Goal: Task Accomplishment & Management: Manage account settings

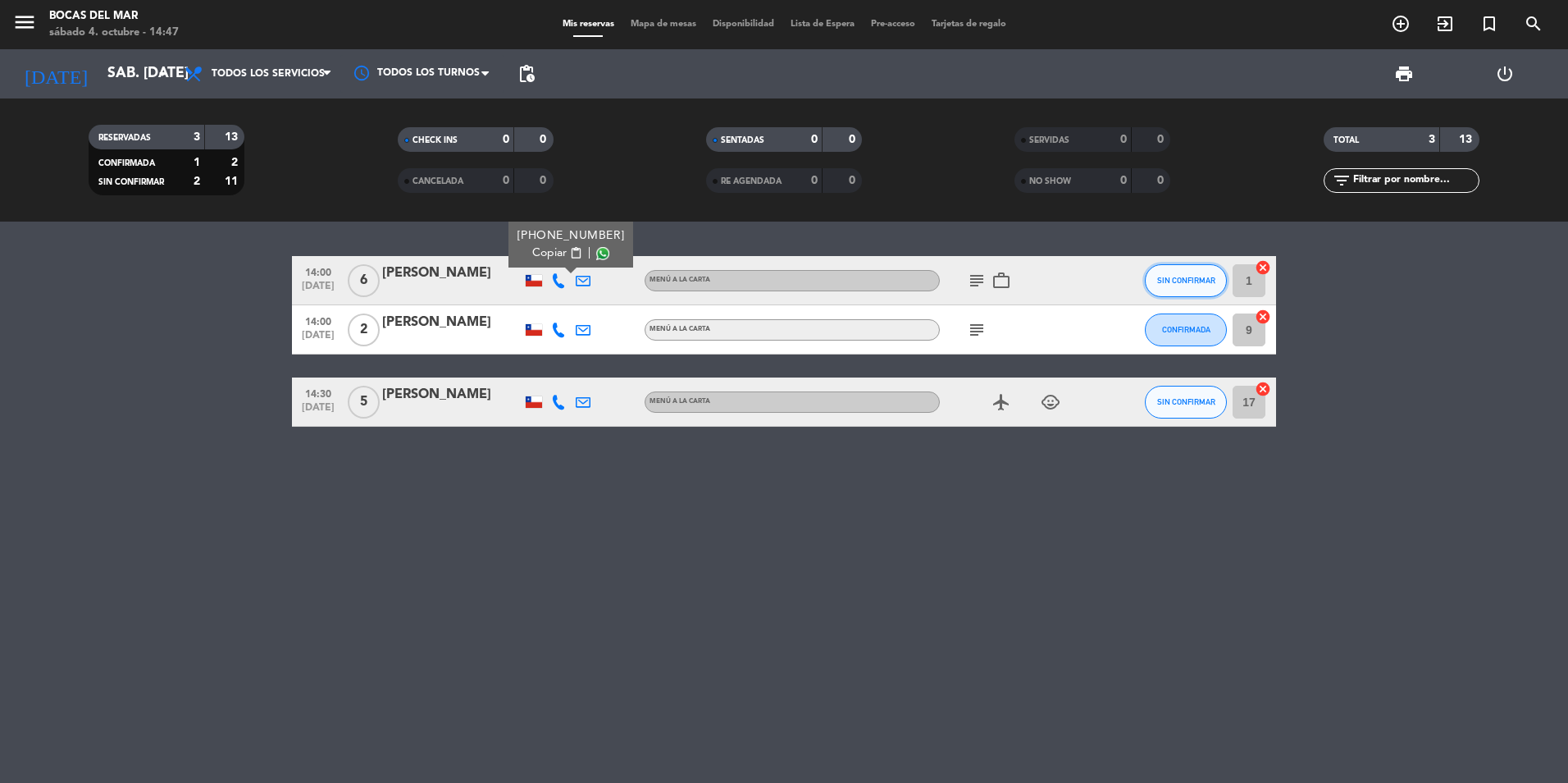
click at [1193, 278] on span "SIN CONFIRMAR" at bounding box center [1186, 281] width 59 height 9
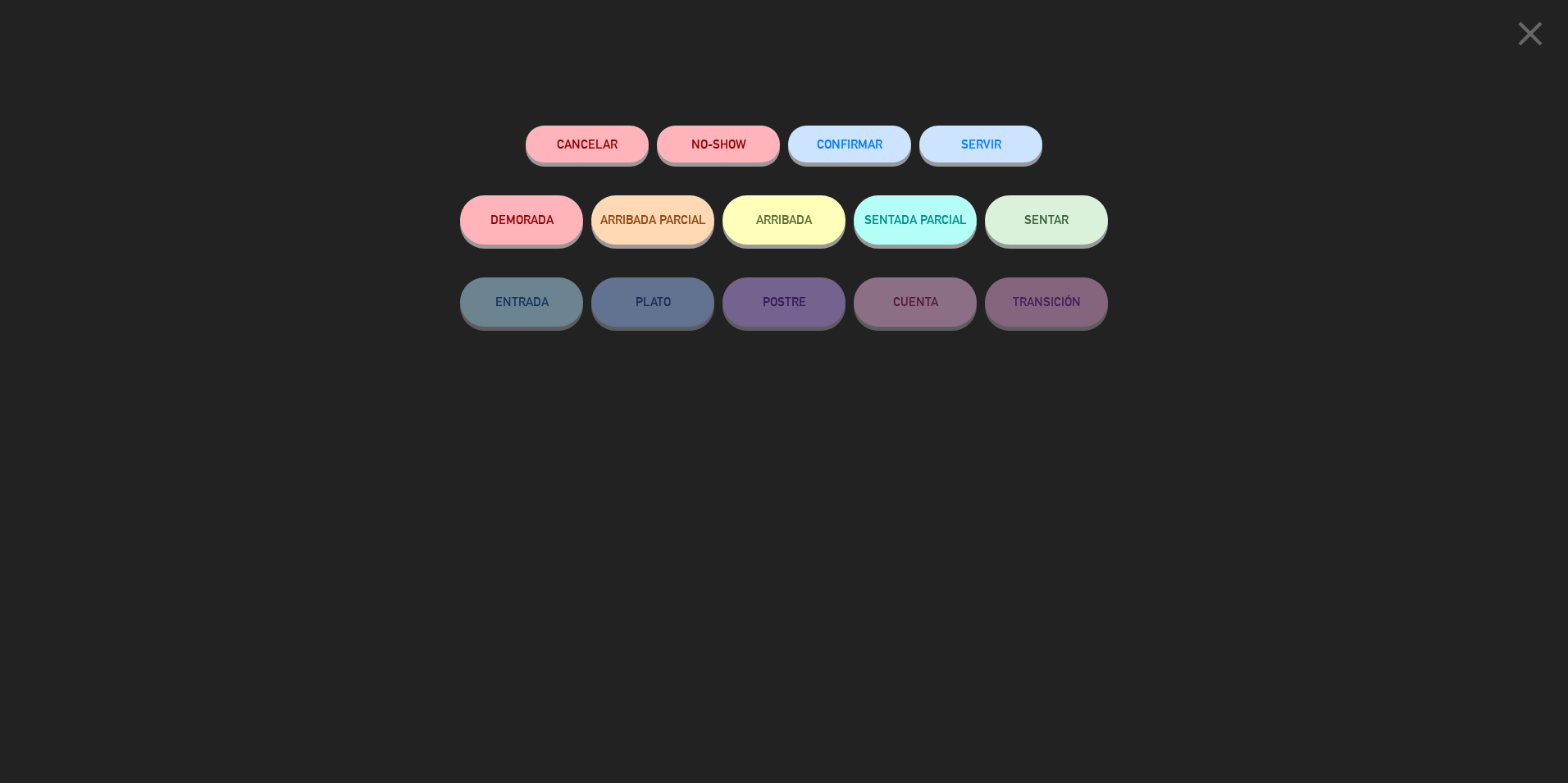
click at [737, 151] on button "NO-SHOW" at bounding box center [718, 144] width 123 height 37
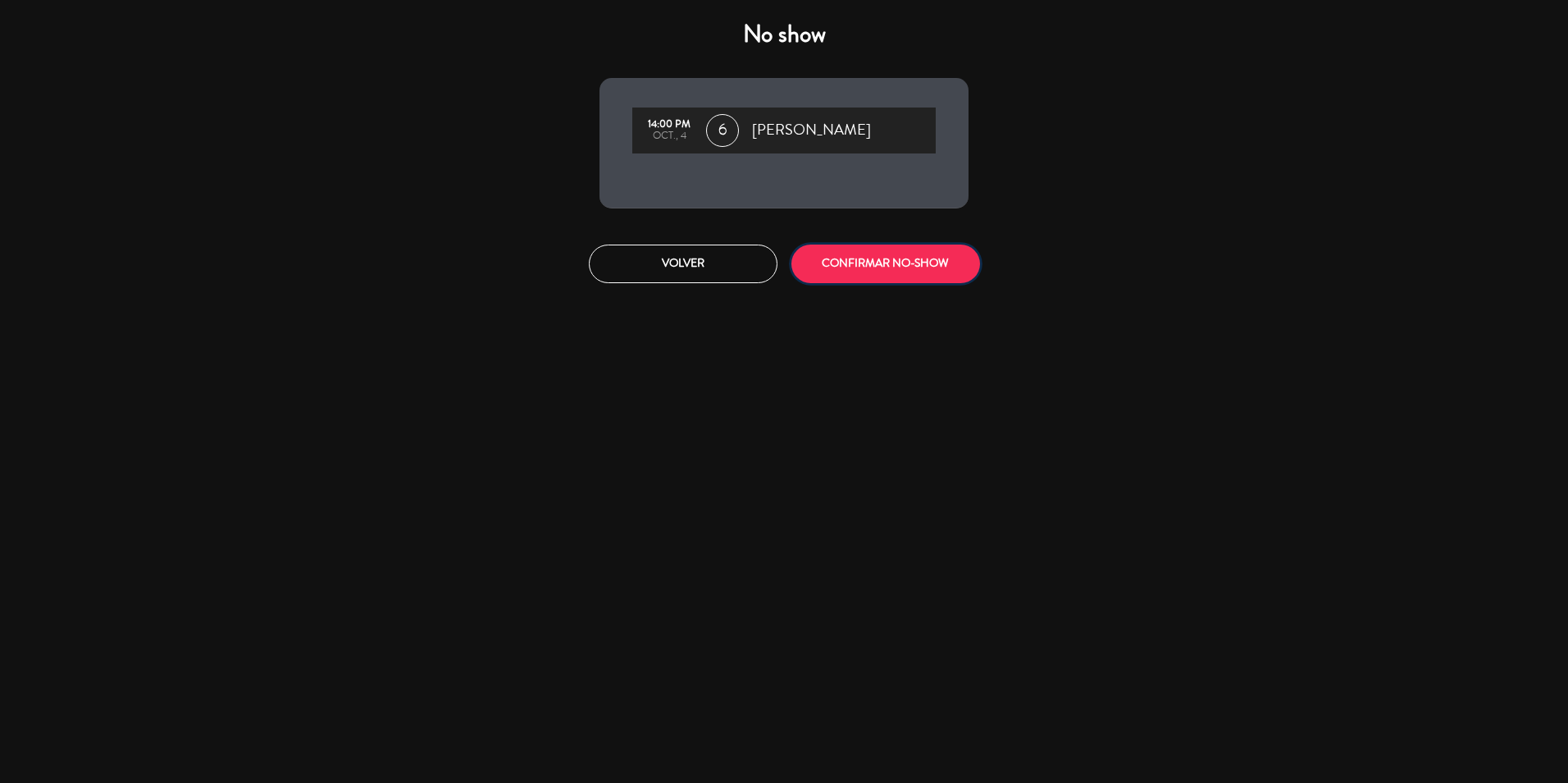
click at [953, 267] on button "CONFIRMAR NO-SHOW" at bounding box center [886, 263] width 189 height 38
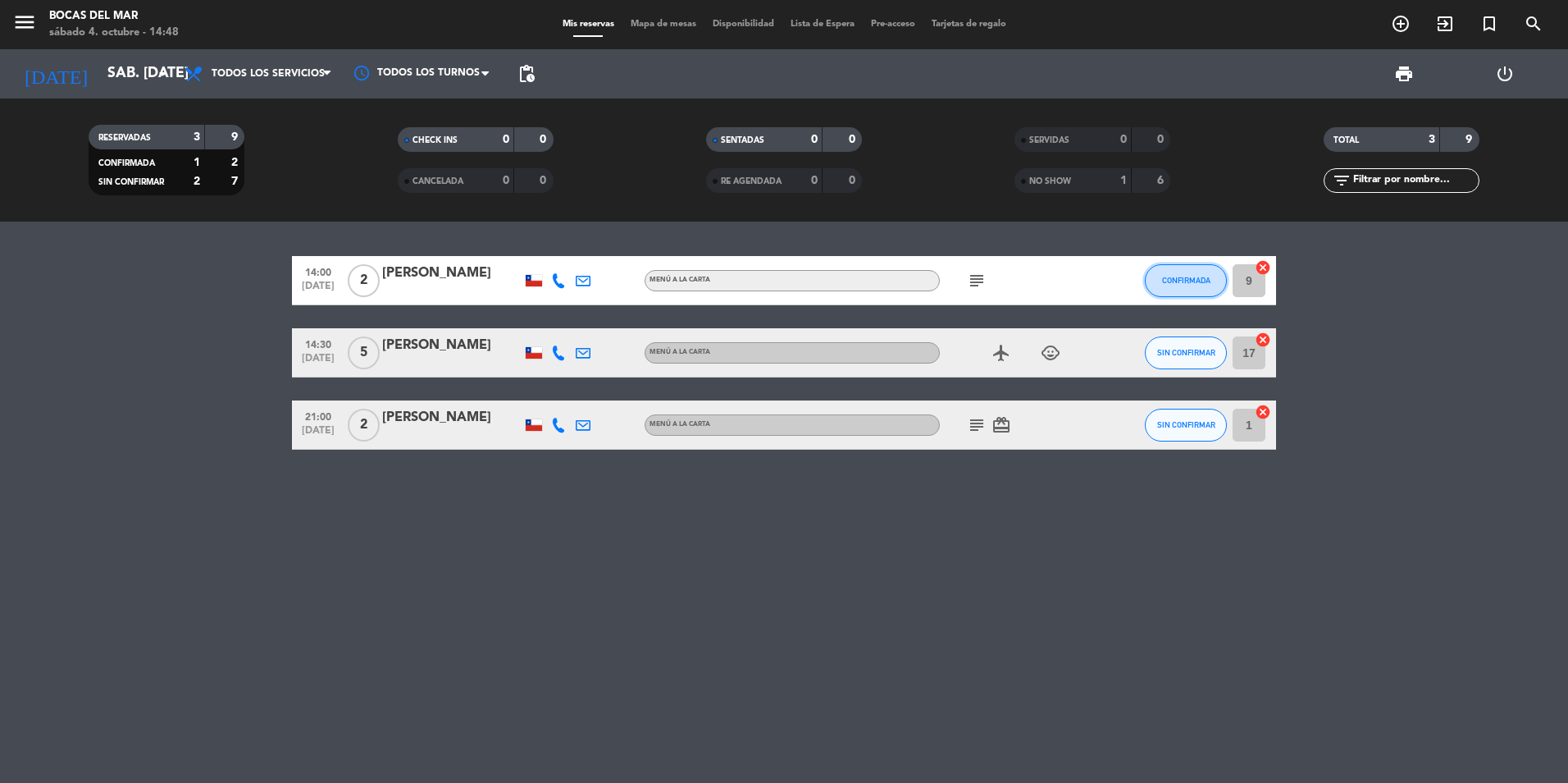
click at [1199, 281] on span "CONFIRMADA" at bounding box center [1186, 281] width 49 height 9
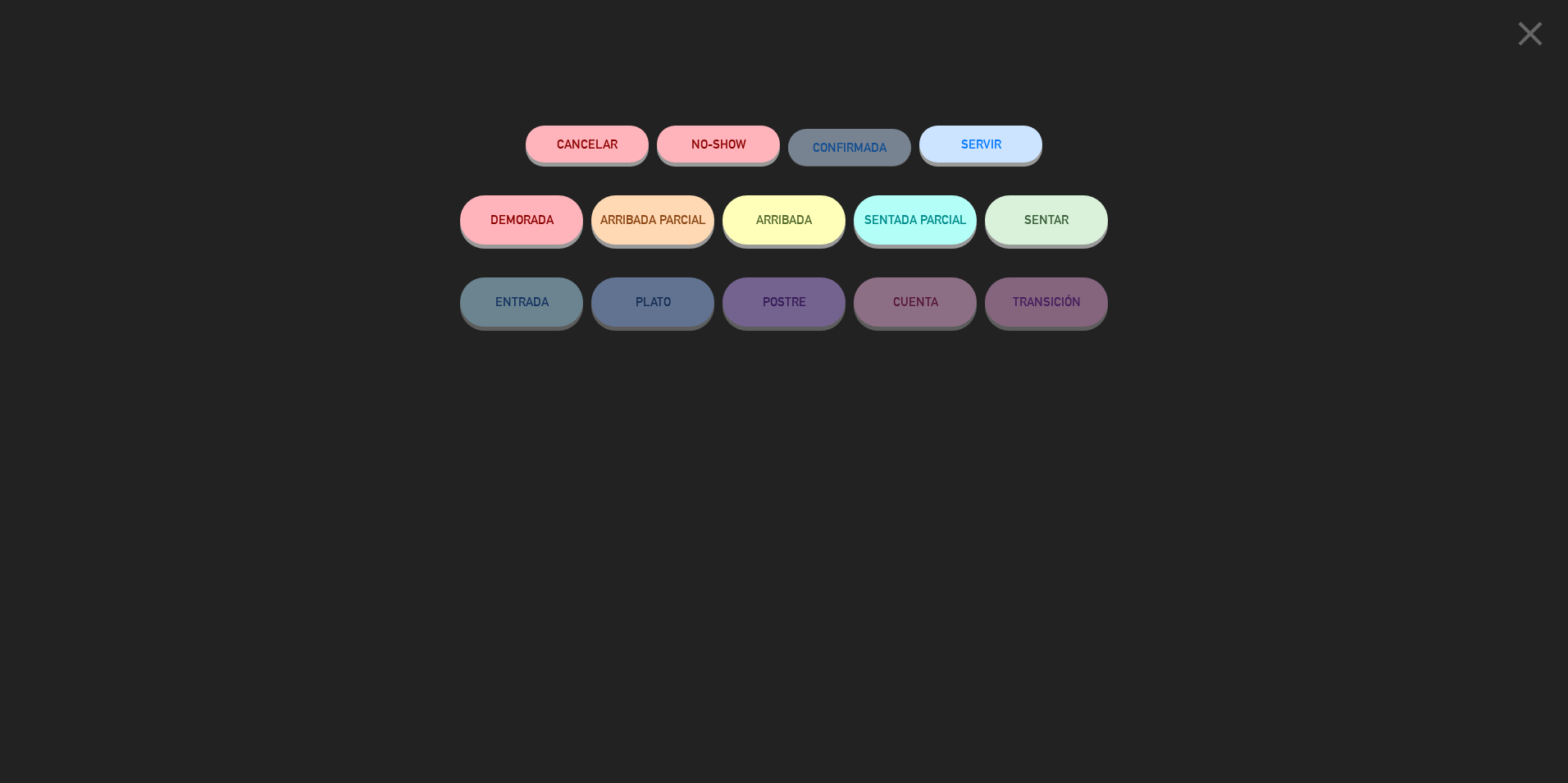
click at [753, 138] on button "NO-SHOW" at bounding box center [718, 144] width 123 height 37
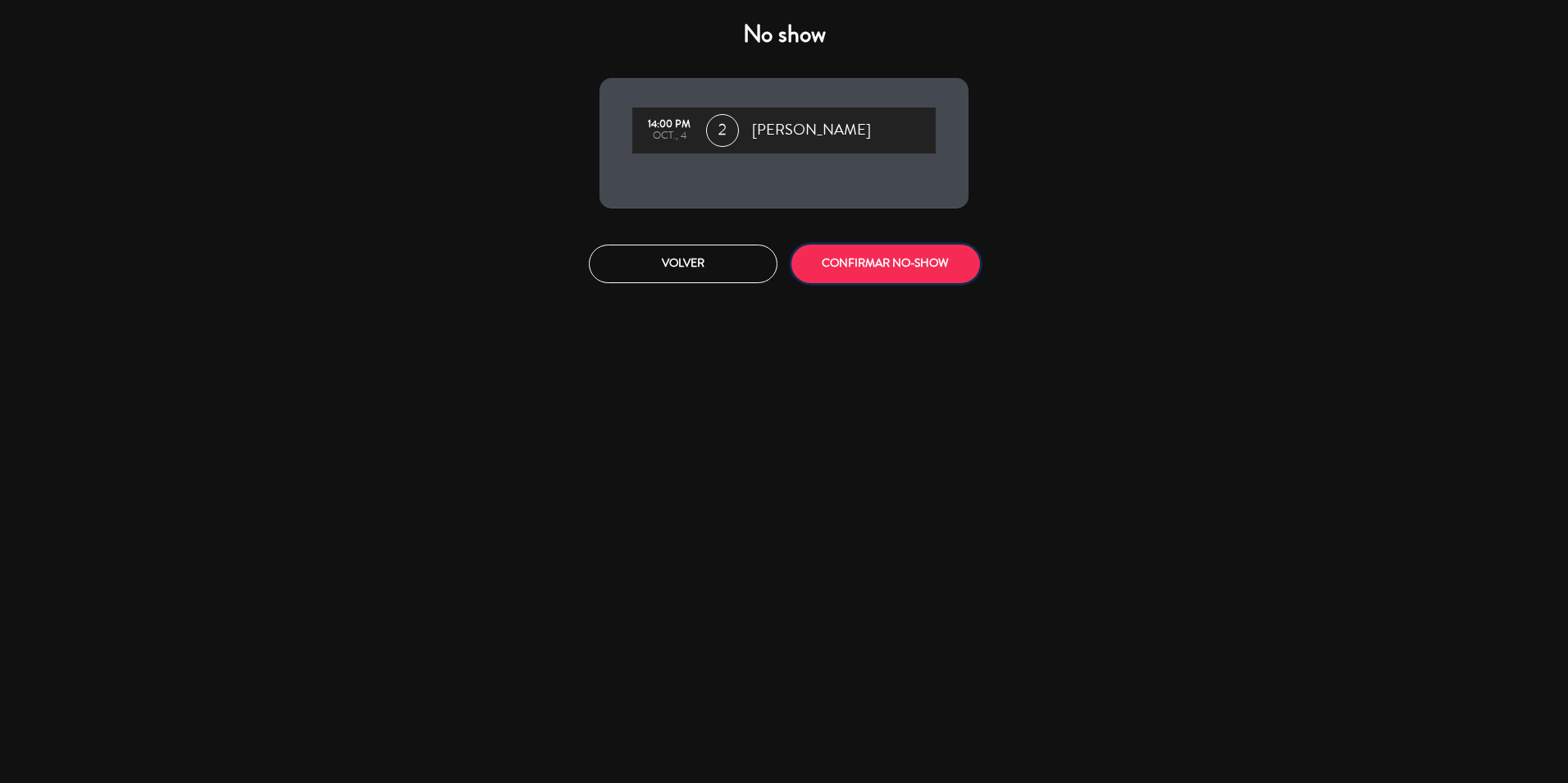
click at [956, 257] on button "CONFIRMAR NO-SHOW" at bounding box center [886, 263] width 189 height 38
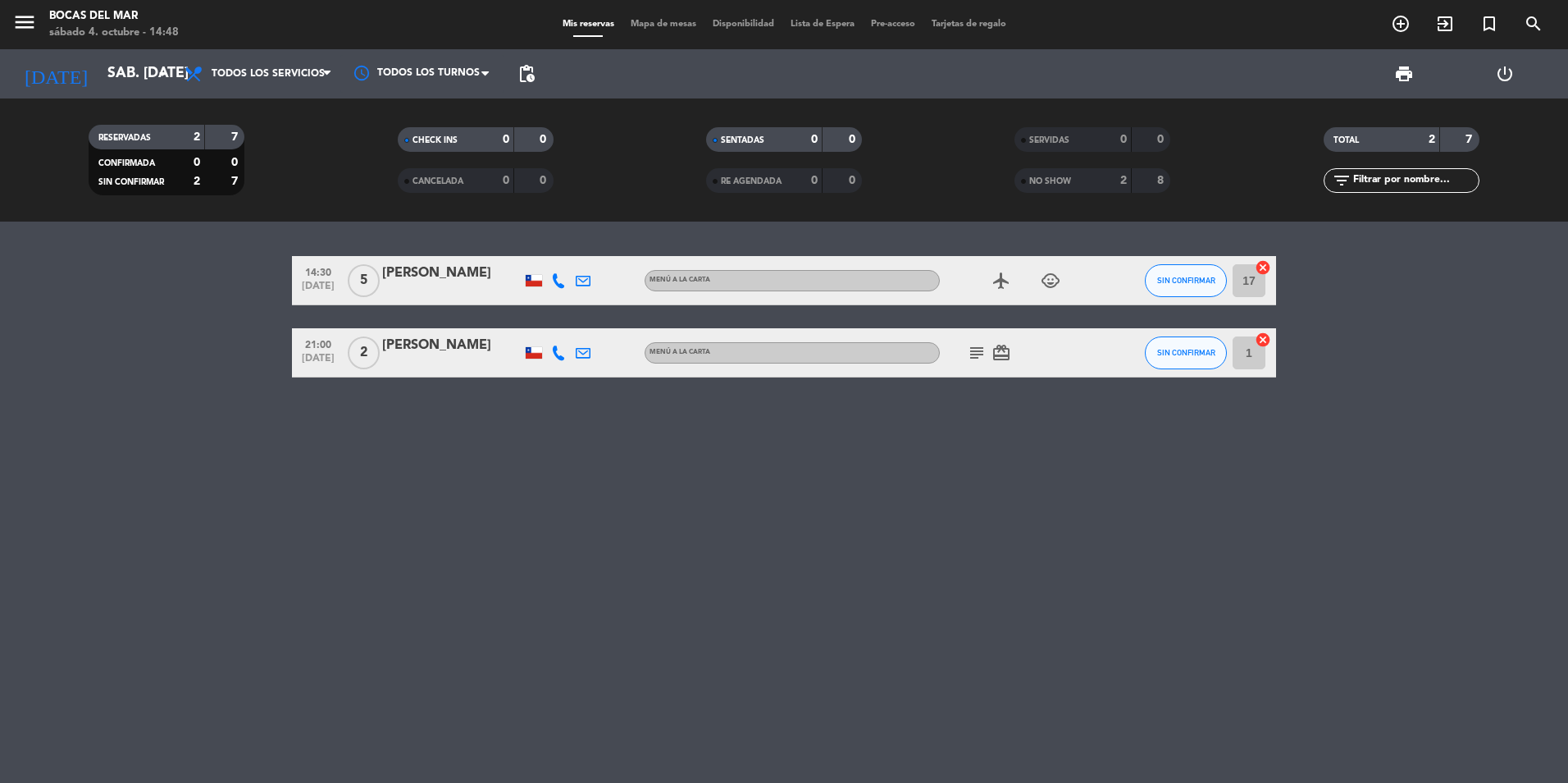
click at [981, 352] on icon "subject" at bounding box center [977, 352] width 20 height 20
click at [938, 537] on div "14:30 [DATE] 5 [PERSON_NAME] MENÚ A LA CARTA airplanemode_active child_care SIN…" at bounding box center [784, 502] width 1568 height 561
click at [556, 282] on icon at bounding box center [558, 281] width 15 height 15
click at [596, 252] on span at bounding box center [603, 253] width 13 height 13
click at [1121, 504] on div "14:30 [DATE] 5 [PERSON_NAME] [PHONE_NUMBER] Copiar content_paste | MENÚ A LA CA…" at bounding box center [784, 502] width 1568 height 561
